Goal: Task Accomplishment & Management: Manage account settings

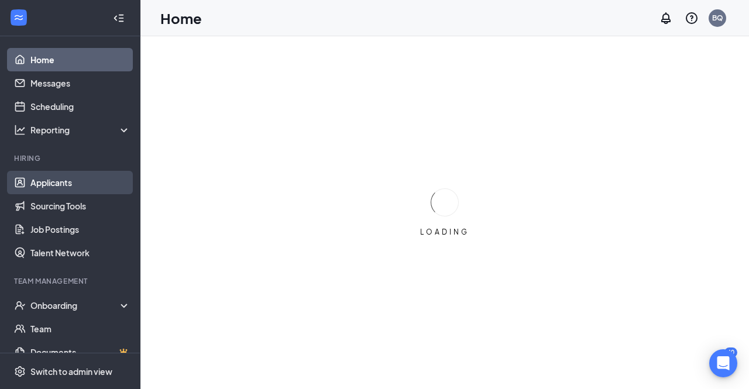
click at [51, 188] on link "Applicants" at bounding box center [80, 182] width 100 height 23
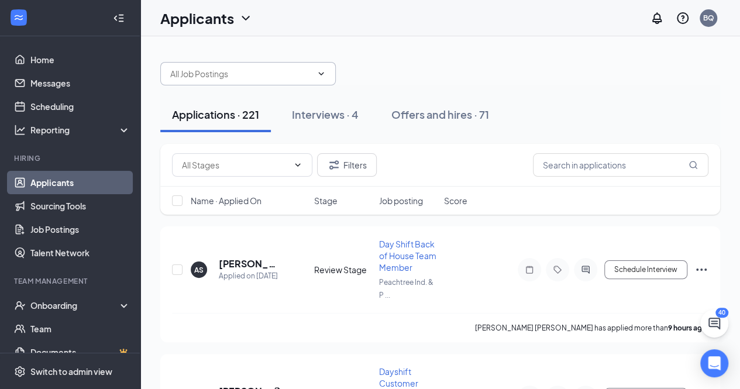
click at [326, 79] on span at bounding box center [247, 73] width 175 height 23
click at [324, 77] on icon "ChevronDown" at bounding box center [320, 73] width 9 height 9
click at [322, 74] on icon "ChevronDown" at bounding box center [321, 73] width 5 height 3
click at [296, 168] on icon "ChevronDown" at bounding box center [297, 164] width 9 height 9
click at [259, 77] on input "text" at bounding box center [241, 73] width 142 height 13
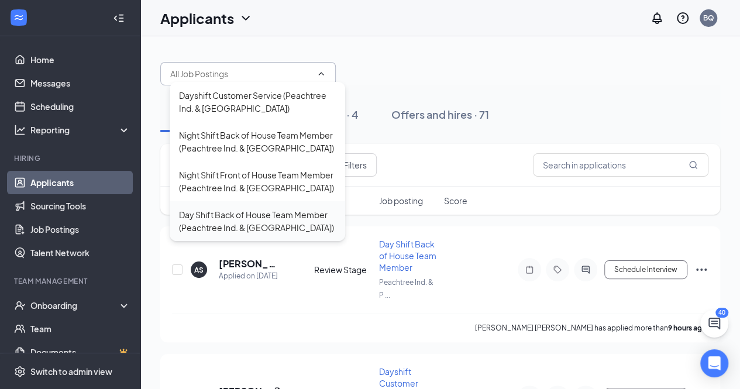
click at [258, 215] on div "Day Shift Back of House Team Member (Peachtree Ind. & [GEOGRAPHIC_DATA])" at bounding box center [257, 221] width 157 height 26
type input "Day Shift Back of House Team Member (Peachtree Ind. & [GEOGRAPHIC_DATA])"
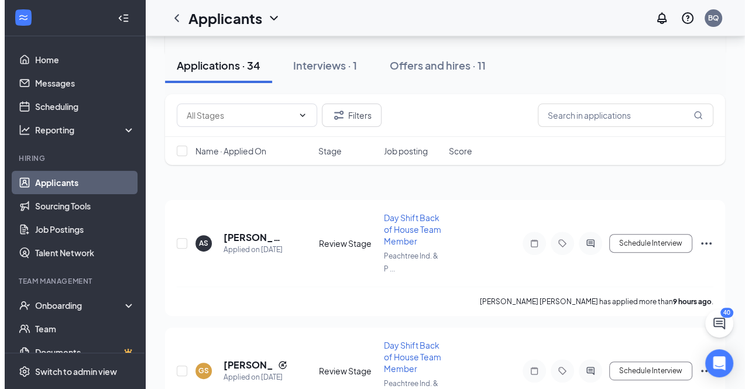
scroll to position [117, 0]
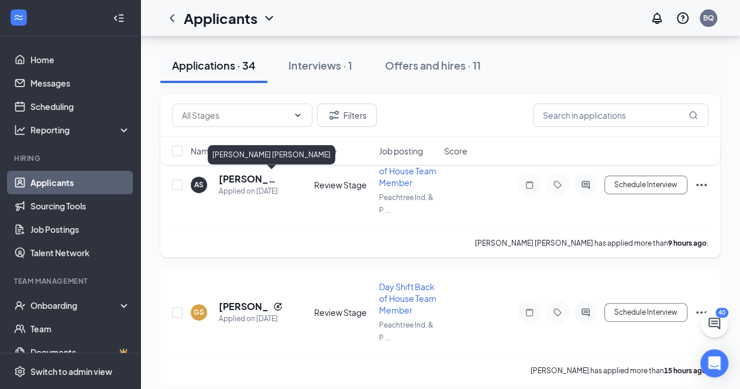
click at [239, 180] on h5 "[PERSON_NAME] [PERSON_NAME]" at bounding box center [251, 179] width 64 height 13
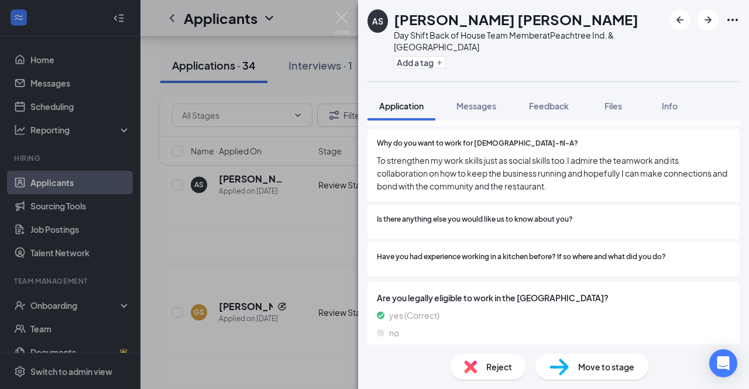
scroll to position [738, 0]
click at [579, 363] on span "Move to stage" at bounding box center [606, 366] width 56 height 13
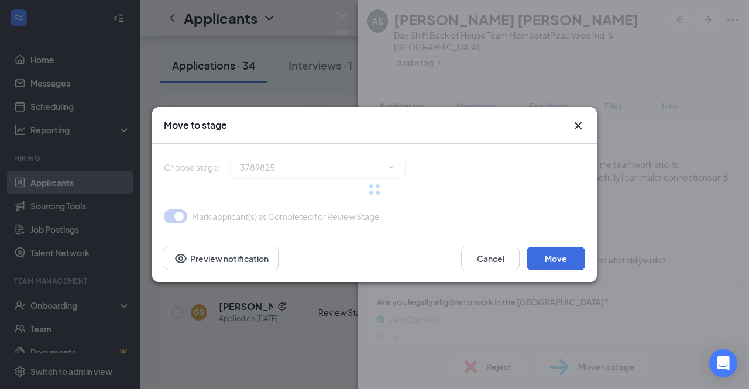
type input "Onsite Interview (next stage)"
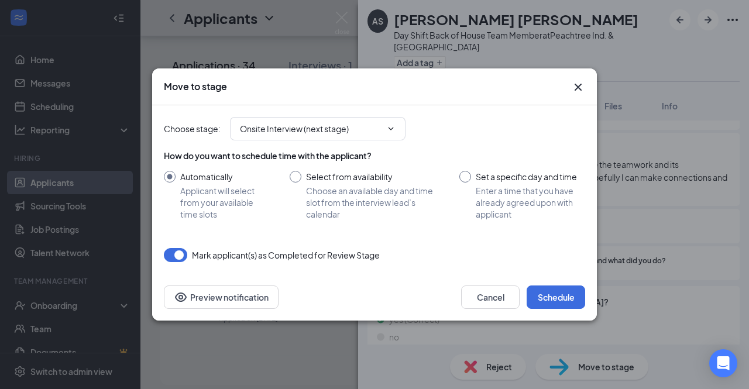
click at [292, 175] on input "Select from availability Choose an available day and time slot from the intervi…" at bounding box center [363, 195] width 146 height 49
radio input "true"
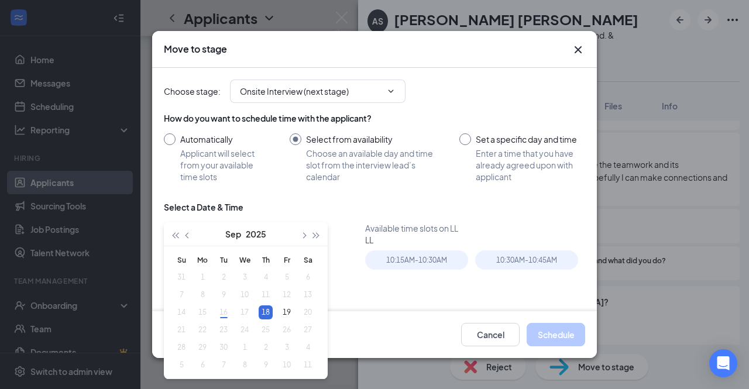
click at [166, 135] on input "Automatically Applicant will select from your available time slots" at bounding box center [215, 157] width 102 height 49
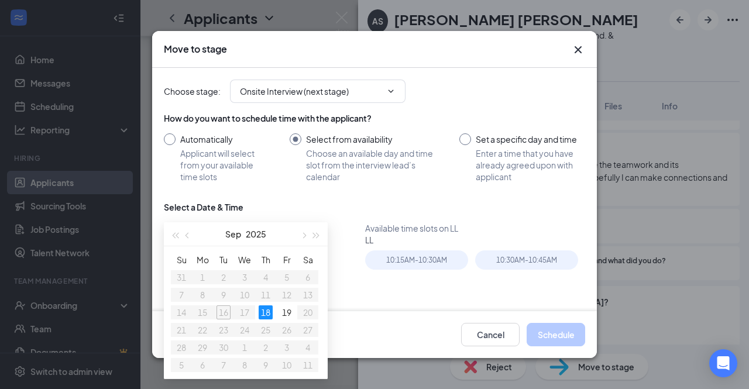
radio input "true"
radio input "false"
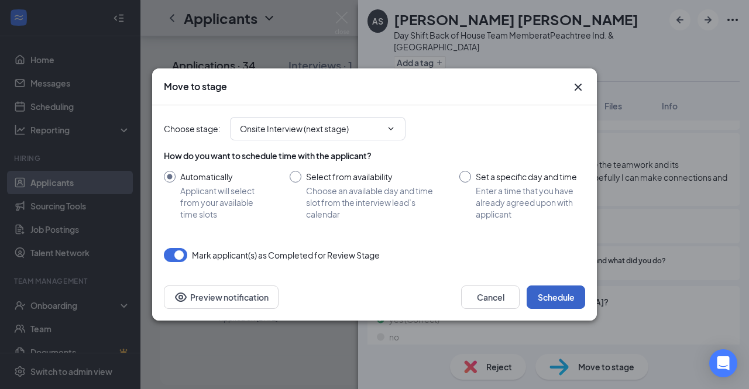
click at [555, 291] on button "Schedule" at bounding box center [555, 296] width 58 height 23
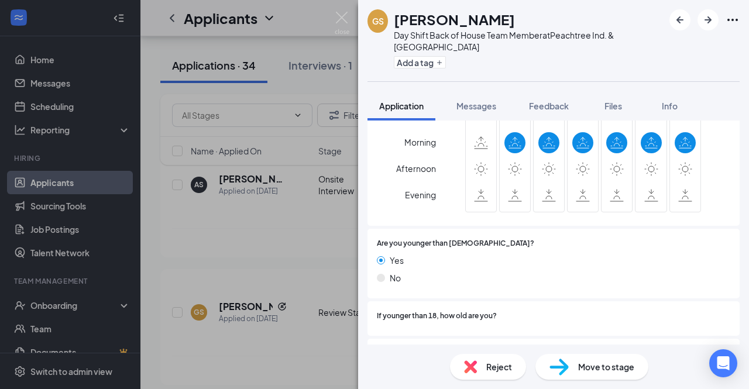
scroll to position [409, 0]
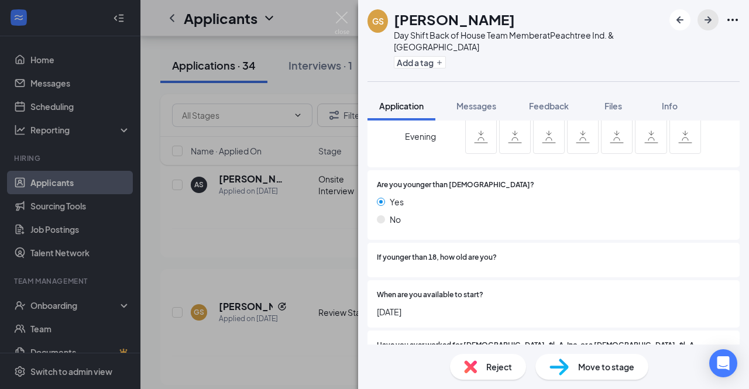
click at [714, 16] on icon "ArrowRight" at bounding box center [708, 20] width 14 height 14
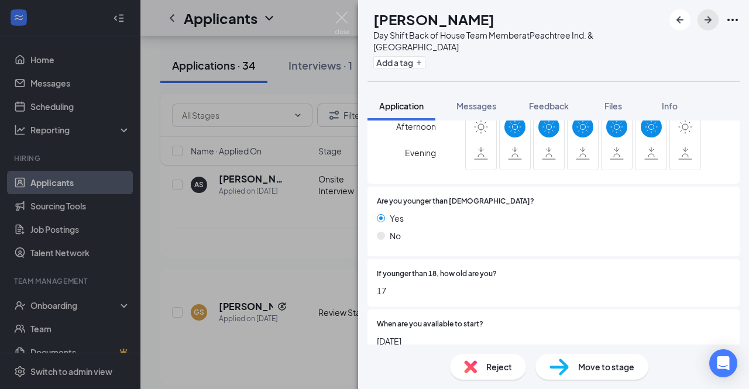
scroll to position [409, 0]
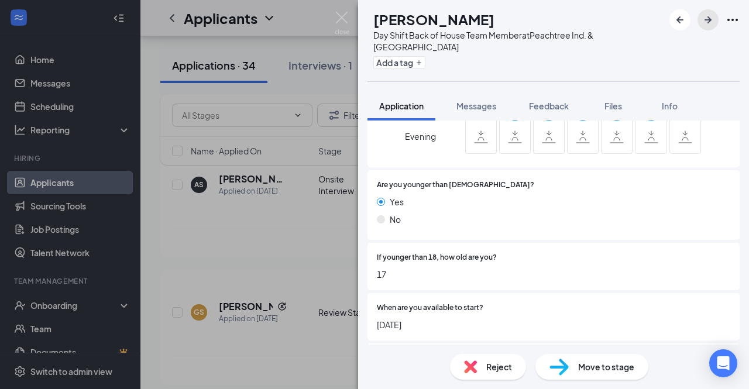
click at [710, 21] on icon "ArrowRight" at bounding box center [707, 19] width 7 height 7
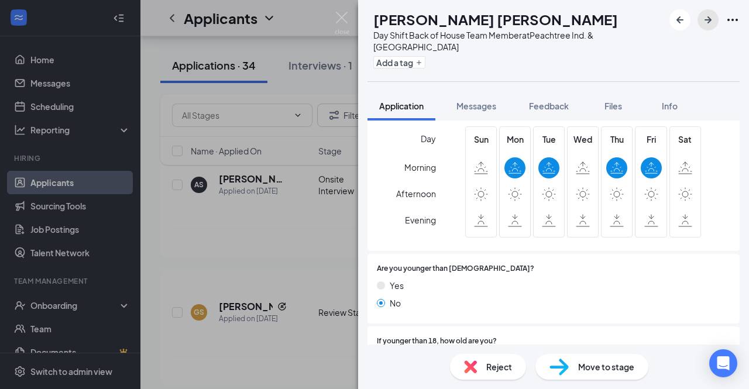
scroll to position [292, 0]
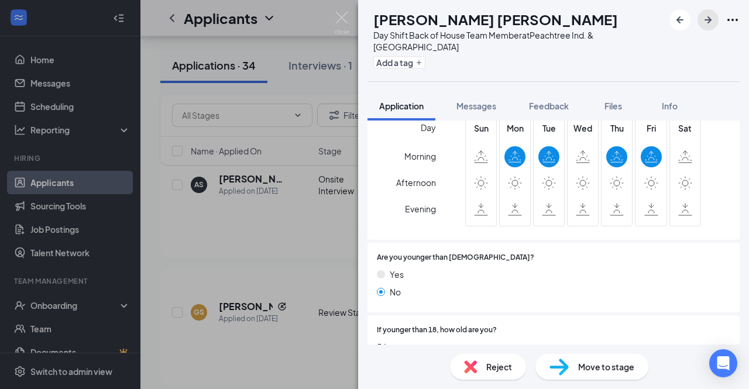
click at [701, 19] on button "button" at bounding box center [707, 19] width 21 height 21
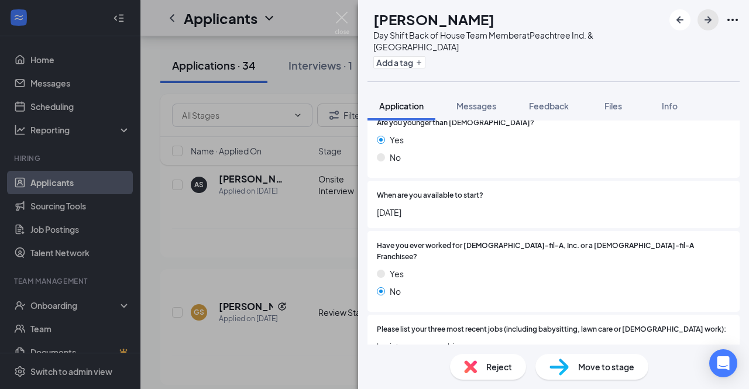
scroll to position [329, 0]
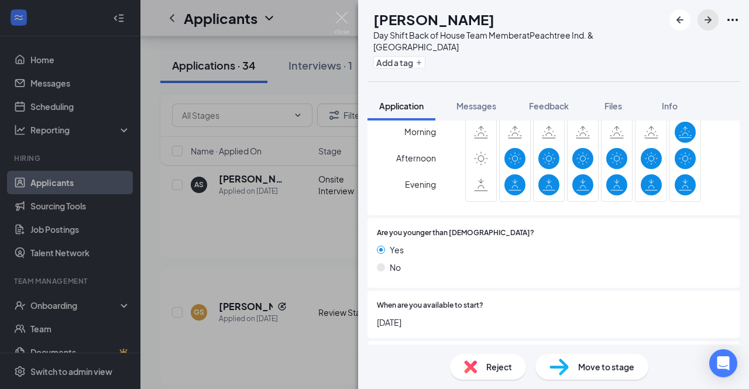
click at [716, 23] on button "button" at bounding box center [707, 19] width 21 height 21
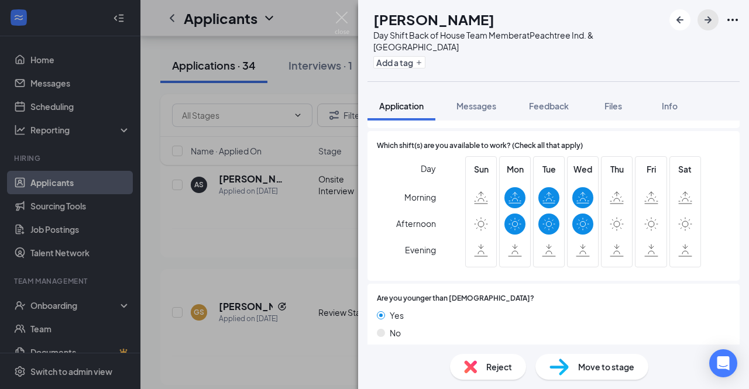
scroll to position [292, 0]
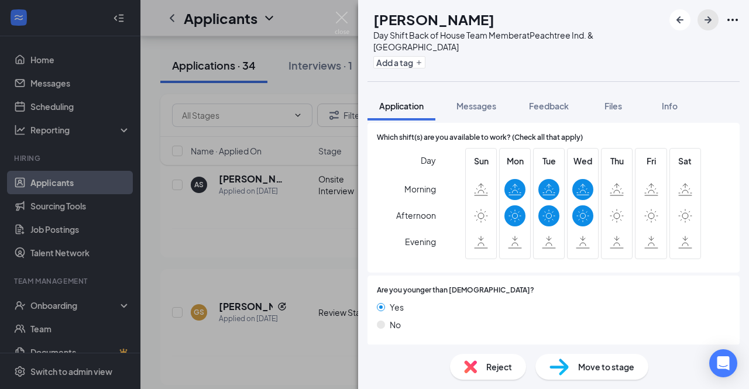
click at [708, 24] on icon "ArrowRight" at bounding box center [708, 20] width 14 height 14
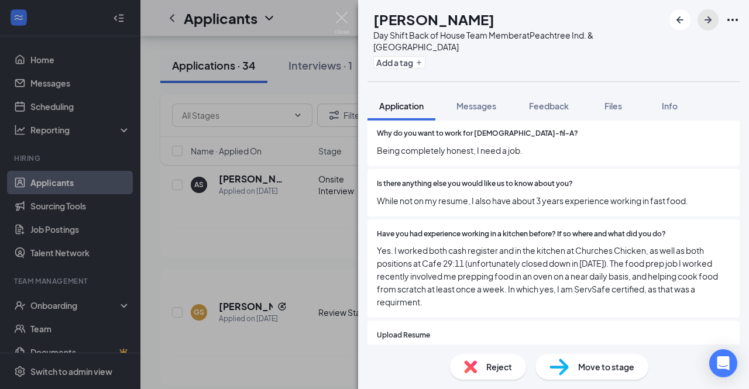
scroll to position [877, 0]
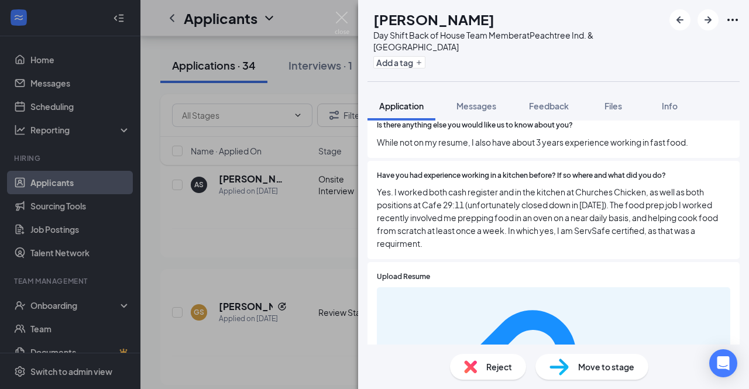
click at [588, 367] on span "Move to stage" at bounding box center [606, 366] width 56 height 13
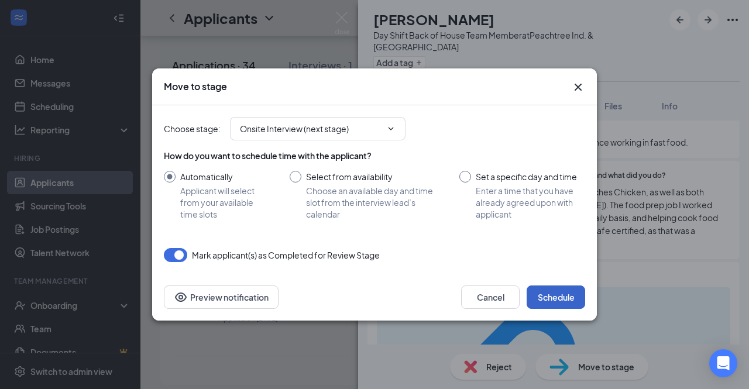
click at [556, 291] on button "Schedule" at bounding box center [555, 296] width 58 height 23
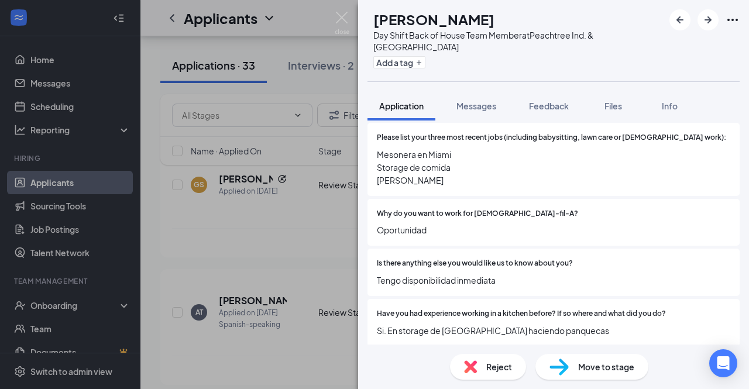
scroll to position [643, 0]
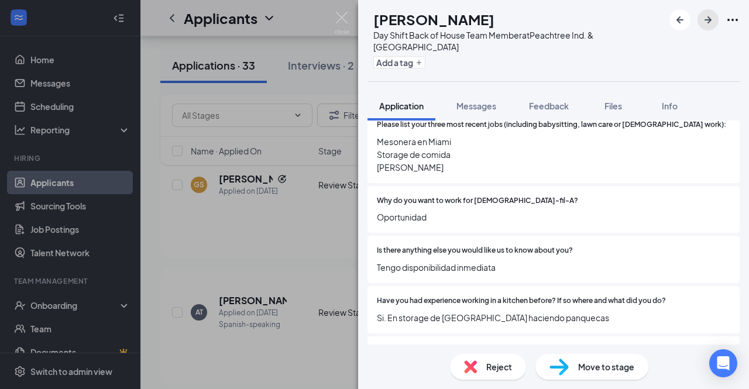
click at [704, 25] on icon "ArrowRight" at bounding box center [708, 20] width 14 height 14
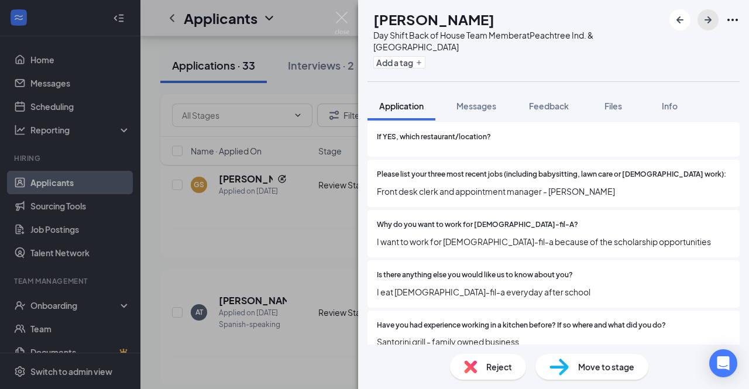
scroll to position [760, 0]
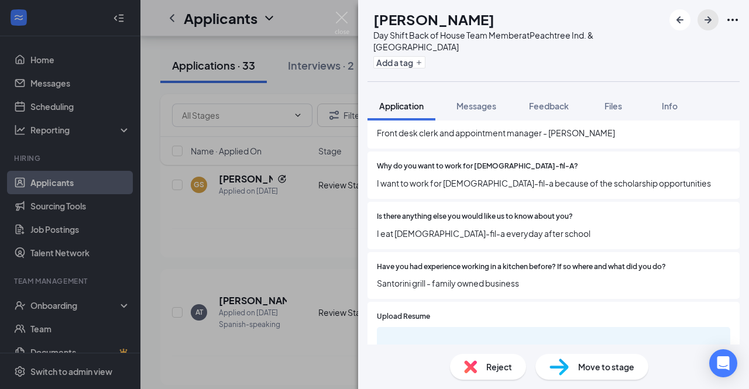
click at [715, 22] on button "button" at bounding box center [707, 19] width 21 height 21
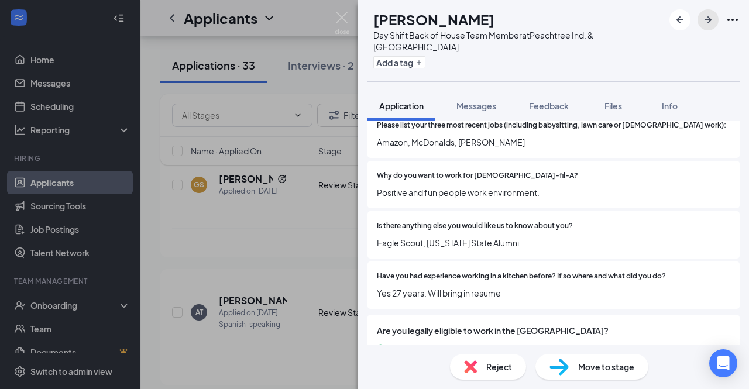
scroll to position [738, 0]
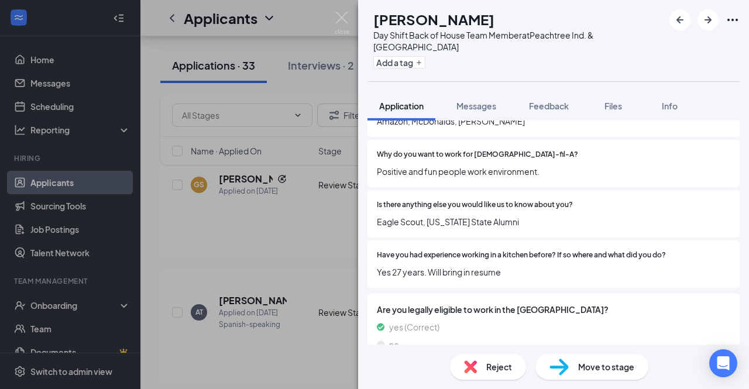
click at [605, 368] on span "Move to stage" at bounding box center [606, 366] width 56 height 13
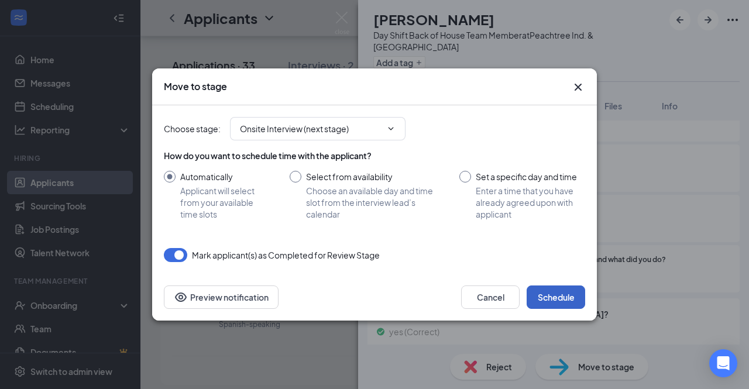
click at [559, 298] on button "Schedule" at bounding box center [555, 296] width 58 height 23
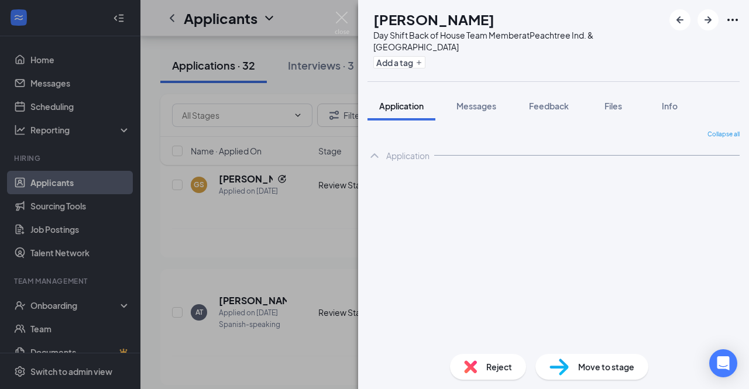
drag, startPoint x: 315, startPoint y: 129, endPoint x: 246, endPoint y: 2, distance: 144.0
click at [316, 128] on div "BB [PERSON_NAME] Day Shift Back of House Team Member at [GEOGRAPHIC_DATA]. & Pl…" at bounding box center [374, 194] width 749 height 389
